Goal: Task Accomplishment & Management: Manage account settings

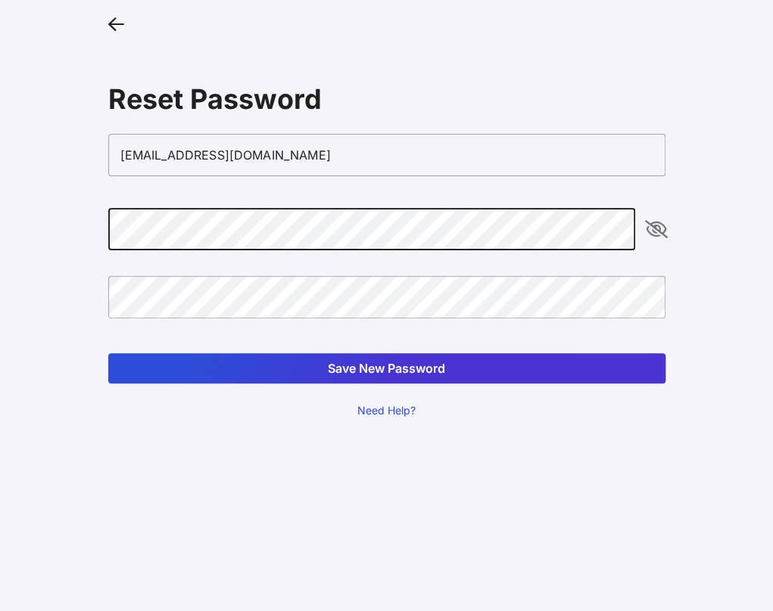
click at [657, 232] on icon "appended action" at bounding box center [656, 229] width 18 height 18
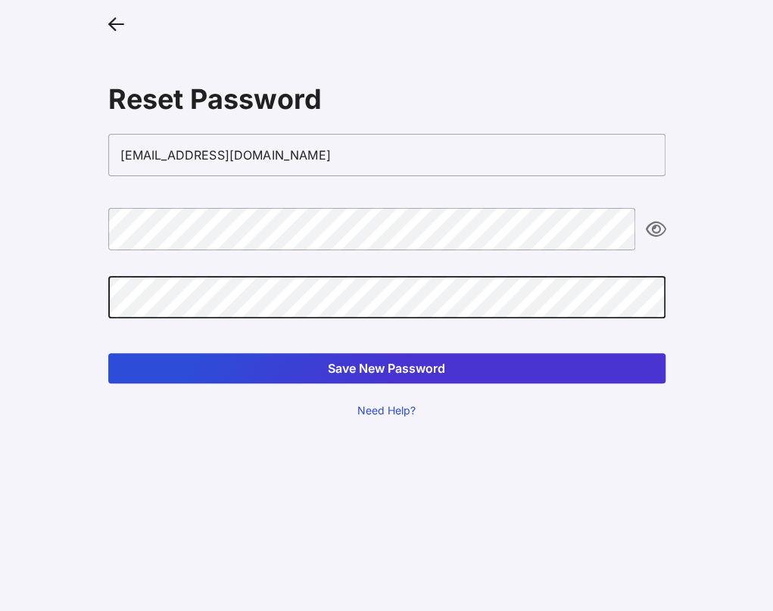
drag, startPoint x: 432, startPoint y: 367, endPoint x: 426, endPoint y: 358, distance: 10.9
click at [432, 369] on button "Save New Password" at bounding box center [386, 368] width 557 height 30
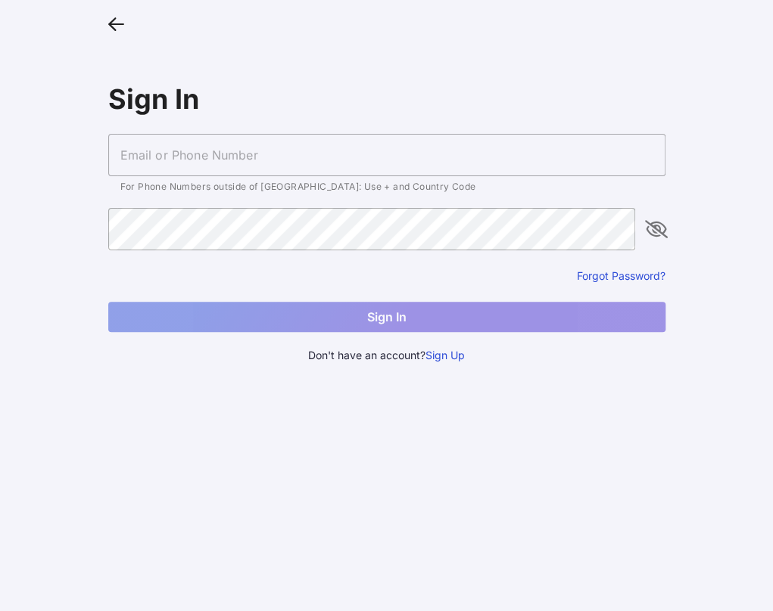
click at [371, 158] on input "text" at bounding box center [386, 155] width 557 height 42
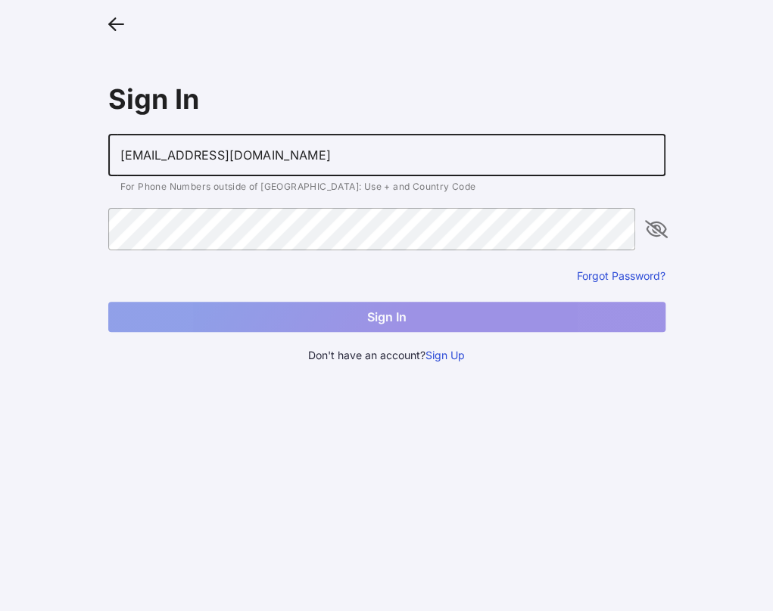
type input "[EMAIL_ADDRESS][DOMAIN_NAME]"
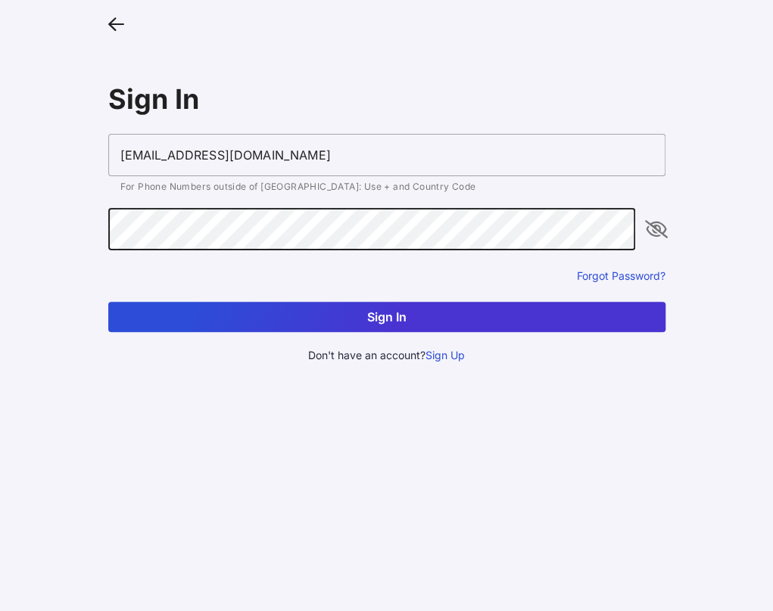
click at [108, 302] on button "Sign In" at bounding box center [386, 317] width 557 height 30
